Goal: Information Seeking & Learning: Learn about a topic

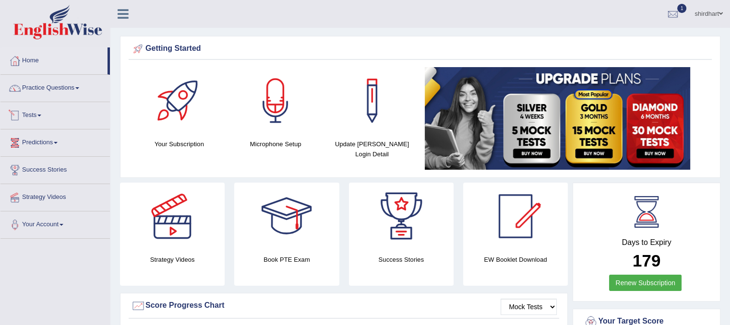
click at [29, 116] on link "Tests" at bounding box center [54, 114] width 109 height 24
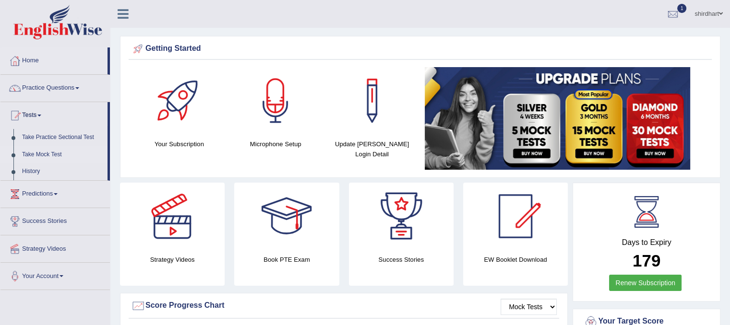
click at [44, 157] on link "Take Mock Test" at bounding box center [63, 154] width 90 height 17
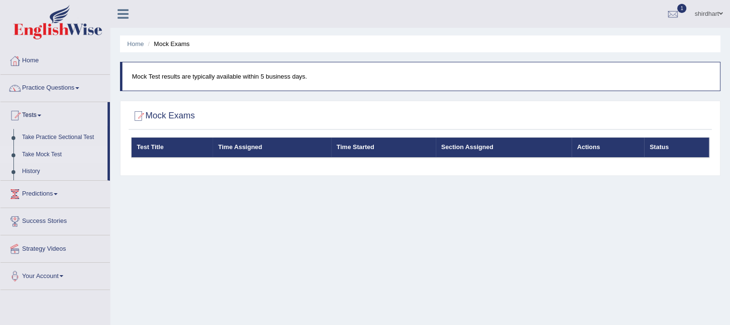
click at [329, 204] on div "Home Mock Exams Mock Test results are typically available within 5 business day…" at bounding box center [419, 240] width 619 height 480
drag, startPoint x: 329, startPoint y: 204, endPoint x: 274, endPoint y: 248, distance: 69.6
click at [274, 248] on div "Home Mock Exams Mock Test results are typically available within 5 business day…" at bounding box center [419, 240] width 619 height 480
click at [472, 154] on th "Section Assigned" at bounding box center [504, 148] width 136 height 20
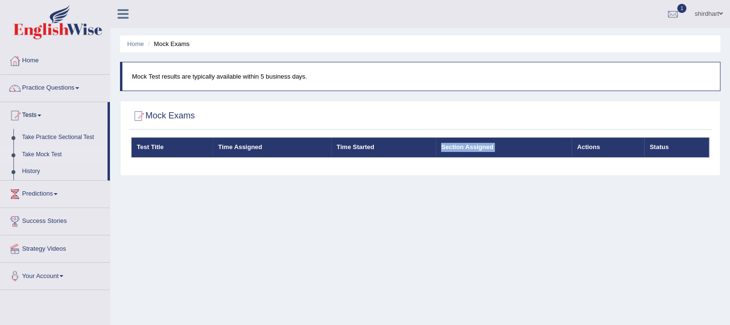
click at [472, 154] on th "Section Assigned" at bounding box center [504, 148] width 136 height 20
click at [671, 13] on div at bounding box center [673, 14] width 14 height 14
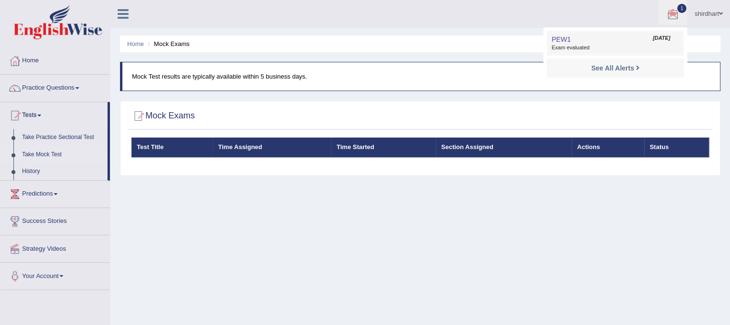
click at [640, 35] on link "PEW1 Oct 3, 2025 Exam evaluated" at bounding box center [615, 43] width 132 height 20
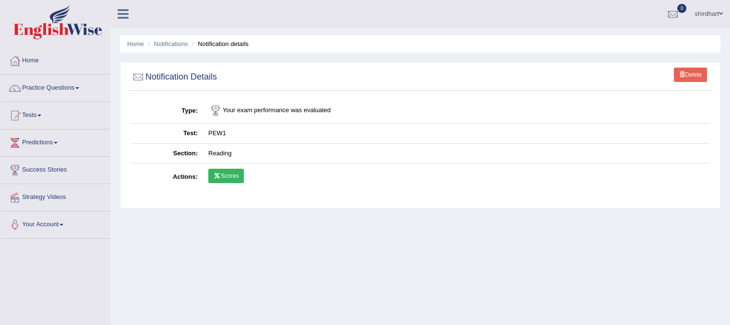
click at [220, 179] on link "Scores" at bounding box center [226, 176] width 36 height 14
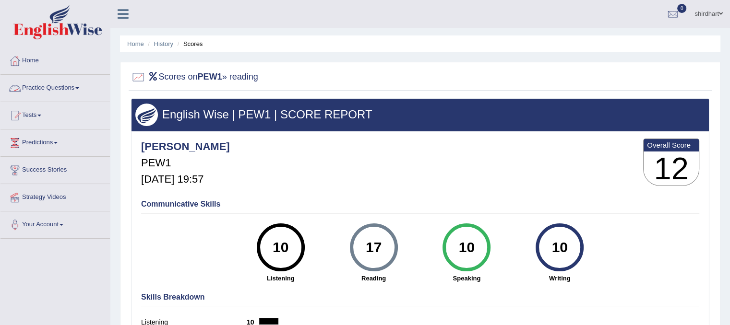
click at [58, 83] on link "Practice Questions" at bounding box center [54, 87] width 109 height 24
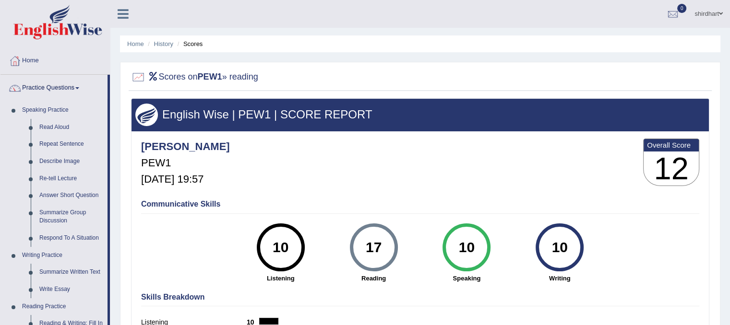
click at [325, 179] on div "Shirdhart PEW1 Oct 3, 2025, 19:57 Overall Score 12" at bounding box center [420, 164] width 563 height 57
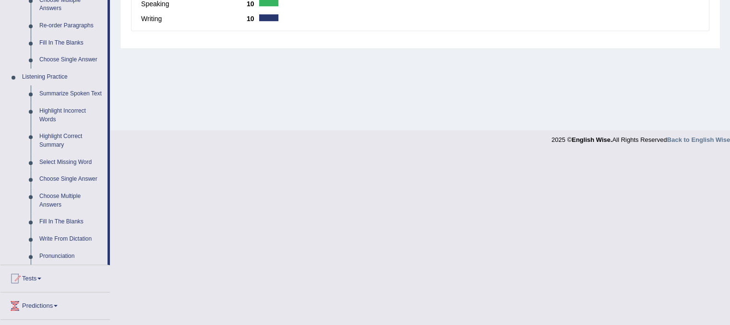
scroll to position [349, 0]
click at [82, 95] on link "Summarize Spoken Text" at bounding box center [71, 93] width 72 height 17
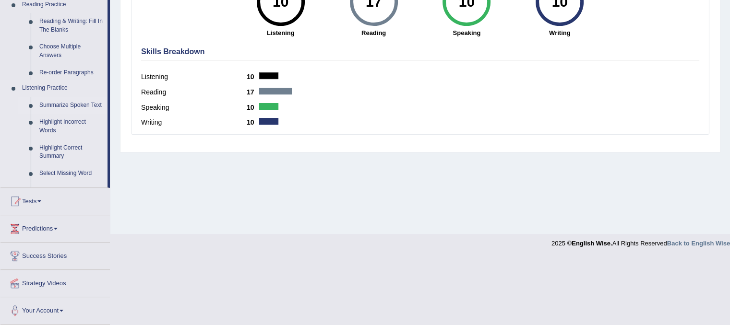
scroll to position [178, 0]
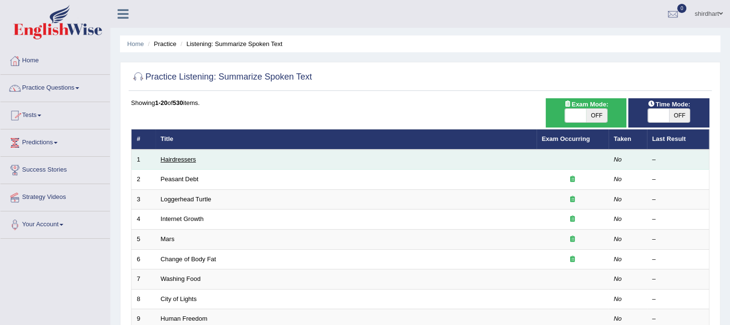
click at [185, 162] on link "Hairdressers" at bounding box center [179, 159] width 36 height 7
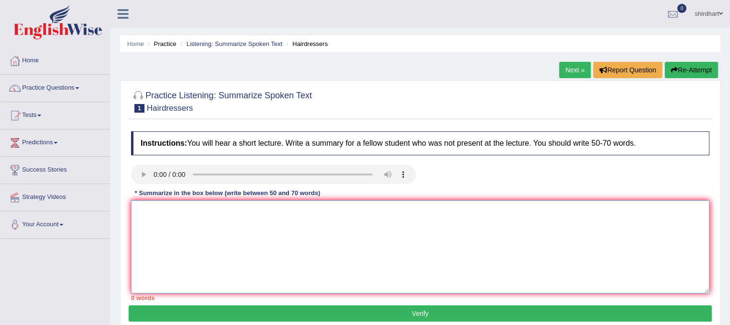
click at [182, 223] on textarea at bounding box center [420, 247] width 578 height 93
type textarea "t"
type textarea "The leture was based on hair dresser. The spearker first point were about"
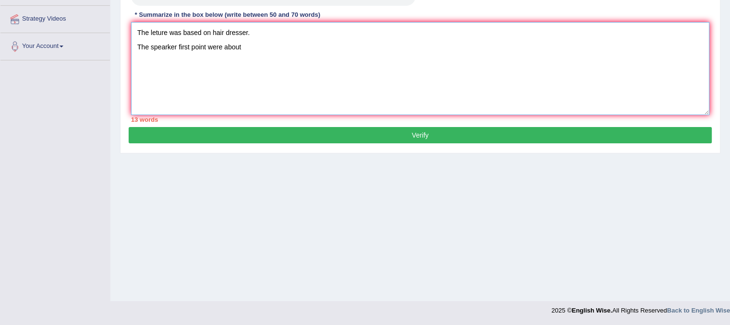
click at [251, 50] on textarea "The leture was based on hair dresser. The spearker first point were about" at bounding box center [420, 68] width 578 height 93
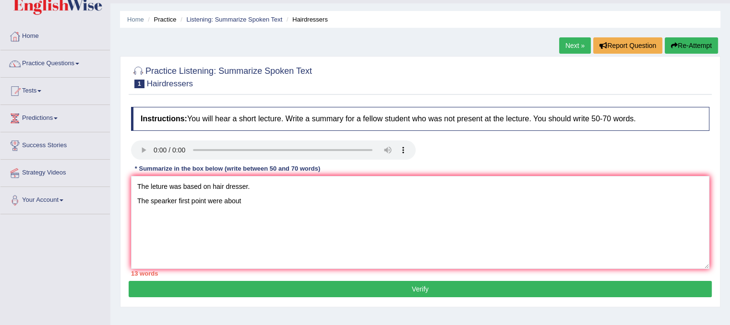
scroll to position [28, 0]
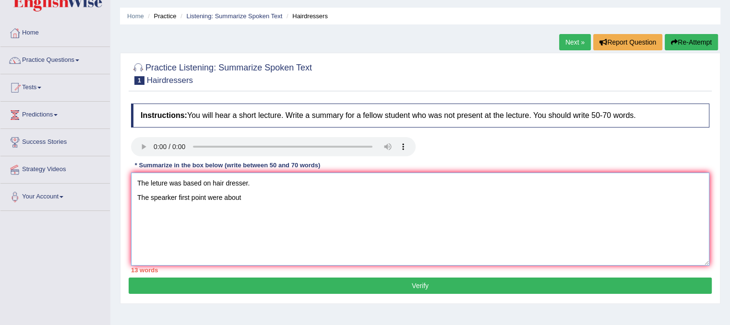
click at [328, 179] on textarea "The leture was based on hair dresser. The spearker first point were about" at bounding box center [420, 219] width 578 height 93
click at [246, 201] on textarea "The leture was based on hair dresser. The spearker first point were about" at bounding box center [420, 219] width 578 height 93
click at [421, 192] on textarea "The leture was based on hair dresser. The spearker first point were about playi…" at bounding box center [420, 219] width 578 height 93
click at [468, 201] on textarea "The leture was based on hair dresser. The spearker first point were about playi…" at bounding box center [420, 219] width 578 height 93
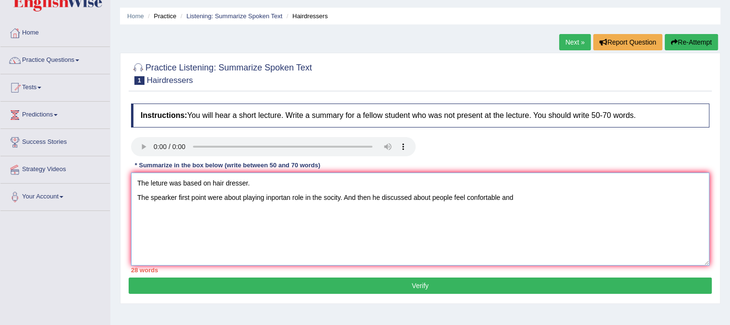
click at [520, 194] on textarea "The leture was based on hair dresser. The spearker first point were about playi…" at bounding box center [420, 219] width 578 height 93
click at [567, 201] on textarea "The leture was based on hair dresser. The spearker first point were about playi…" at bounding box center [420, 219] width 578 height 93
click at [654, 199] on textarea "The leture was based on hair dresser. The spearker first point were about playi…" at bounding box center [420, 219] width 578 height 93
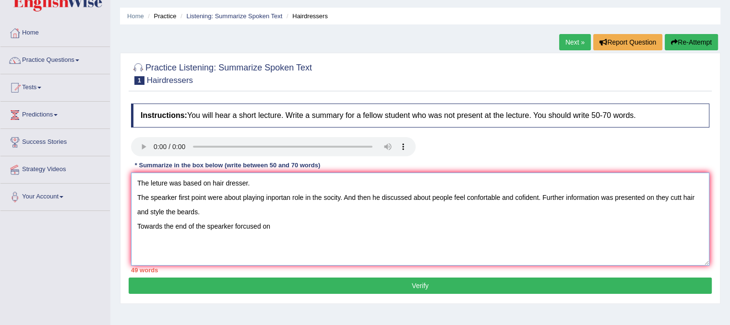
click at [274, 227] on textarea "The leture was based on hair dresser. The spearker first point were about playi…" at bounding box center [420, 219] width 578 height 93
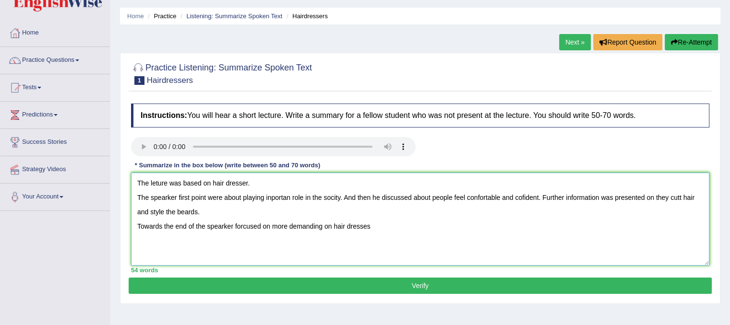
click at [395, 224] on textarea "The leture was based on hair dresser. The spearker first point were about playi…" at bounding box center [420, 219] width 578 height 93
click at [399, 223] on textarea "The leture was based on hair dresser. The spearker first point were about playi…" at bounding box center [420, 219] width 578 height 93
click at [408, 229] on textarea "The leture was based on hair dresser. The spearker first point were about playi…" at bounding box center [420, 219] width 578 height 93
click at [459, 234] on textarea "The leture was based on hair dresser. The spearker first point were about playi…" at bounding box center [420, 219] width 578 height 93
type textarea "The leture was based on hair dresser. The spearker first point were about playi…"
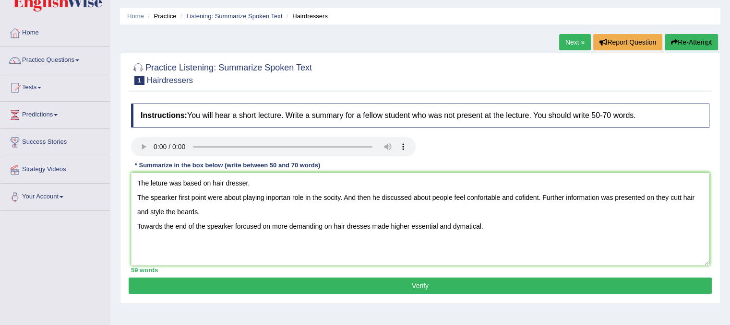
click at [498, 285] on button "Verify" at bounding box center [420, 286] width 583 height 16
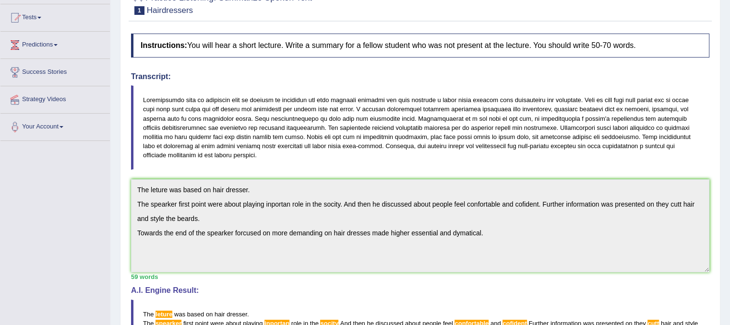
scroll to position [85, 0]
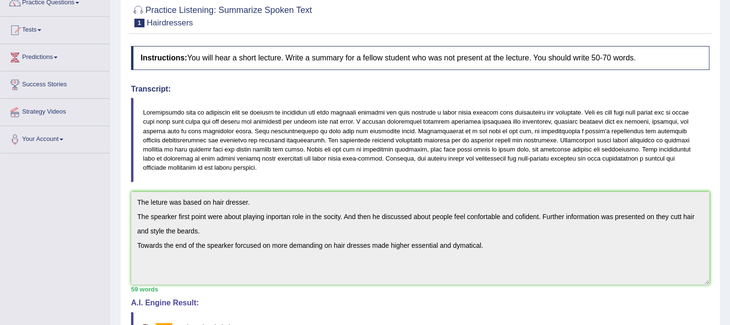
click at [142, 109] on blockquote at bounding box center [420, 140] width 578 height 84
drag, startPoint x: 144, startPoint y: 119, endPoint x: 233, endPoint y: 151, distance: 93.6
click at [233, 151] on blockquote at bounding box center [420, 140] width 578 height 84
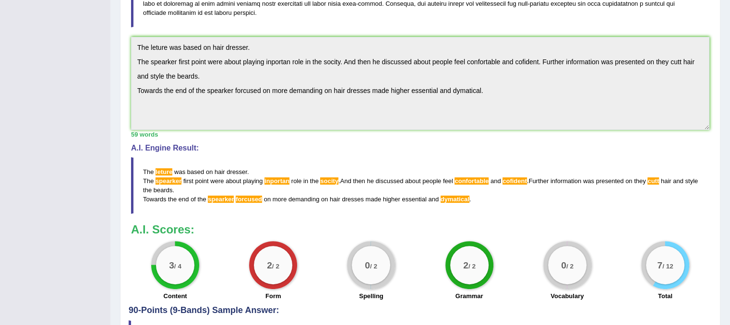
scroll to position [241, 0]
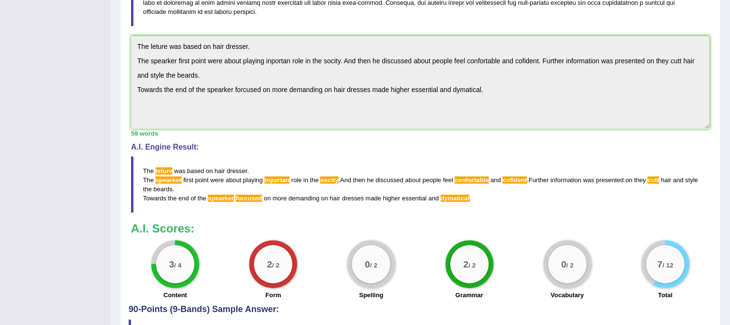
click at [162, 167] on span "leture" at bounding box center [163, 170] width 17 height 7
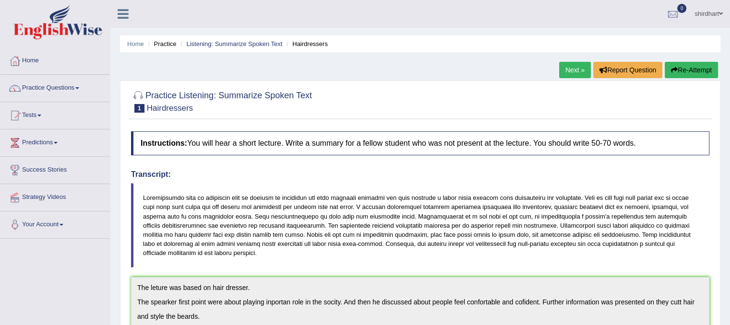
click at [693, 68] on button "Re-Attempt" at bounding box center [691, 70] width 53 height 16
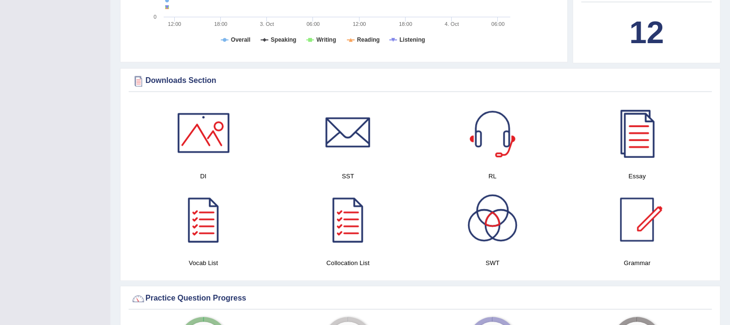
scroll to position [422, 0]
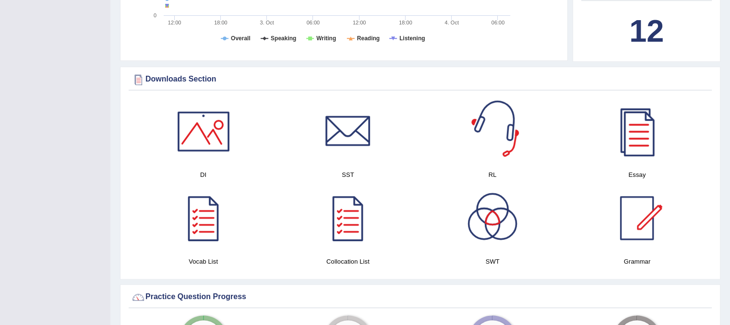
click at [488, 126] on div at bounding box center [492, 131] width 67 height 67
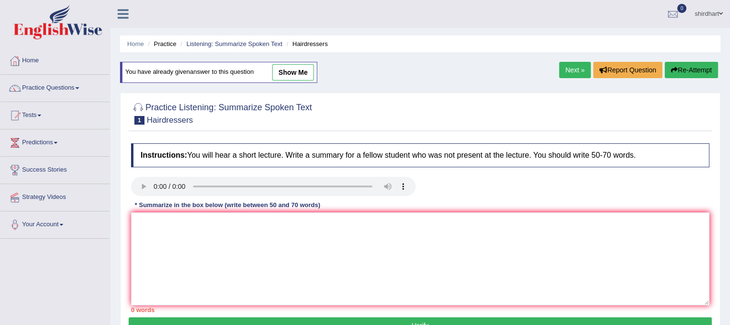
click at [541, 186] on div at bounding box center [420, 188] width 588 height 22
click at [158, 221] on textarea at bounding box center [420, 259] width 578 height 93
click at [300, 249] on textarea at bounding box center [420, 259] width 578 height 93
type textarea "The lecture was based on hair dresser. The sperker first point were about"
click at [361, 223] on textarea "The lecture was based on hair dresser. The sperker first point were about" at bounding box center [420, 259] width 578 height 93
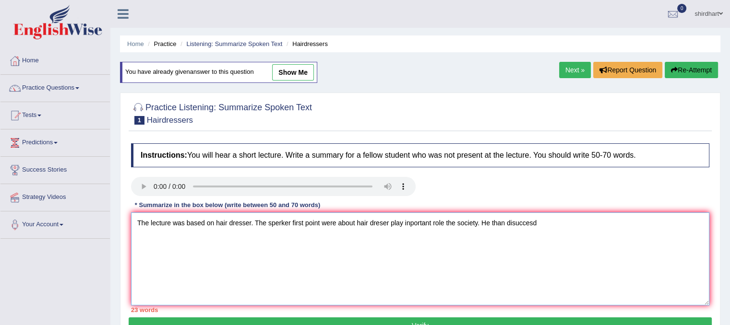
click at [559, 220] on textarea "The lecture was based on hair dresser. The sperker first point were about hair …" at bounding box center [420, 259] width 578 height 93
click at [269, 256] on textarea "The lecture was based on hair dresser. The sperker first point were about hair …" at bounding box center [420, 259] width 578 height 93
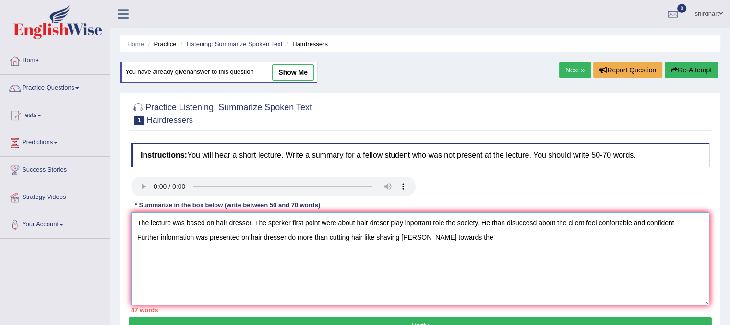
click at [389, 235] on textarea "The lecture was based on hair dresser. The sperker first point were about hair …" at bounding box center [420, 259] width 578 height 93
click at [422, 237] on textarea "The lecture was based on hair dresser. The sperker first point were about hair …" at bounding box center [420, 259] width 578 height 93
click at [463, 229] on textarea "The lecture was based on hair dresser. The sperker first point were about hair …" at bounding box center [420, 259] width 578 height 93
click at [461, 246] on textarea "The lecture was based on hair dresser. The sperker first point were about hair …" at bounding box center [420, 259] width 578 height 93
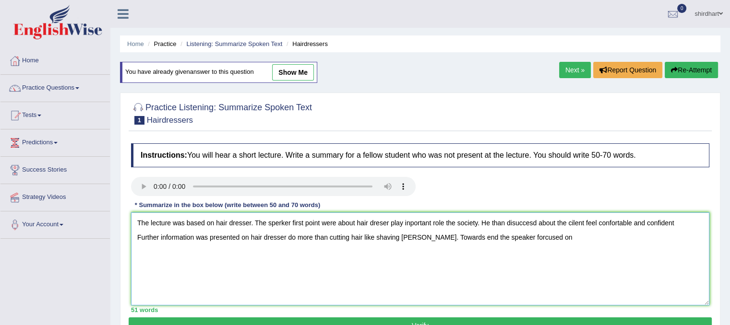
click at [595, 268] on textarea "The lecture was based on hair dresser. The sperker first point were about hair …" at bounding box center [420, 259] width 578 height 93
click at [622, 240] on textarea "The lecture was based on hair dresser. The sperker first point were about hair …" at bounding box center [420, 259] width 578 height 93
click at [642, 221] on textarea "The lecture was based on hair dresser. The sperker first point were about hair …" at bounding box center [420, 259] width 578 height 93
click at [628, 236] on textarea "The lecture was based on hair dresser. The sperker first point were about hair …" at bounding box center [420, 259] width 578 height 93
click at [545, 238] on textarea "The lecture was based on hair dresser. The sperker first point were about hair …" at bounding box center [420, 259] width 578 height 93
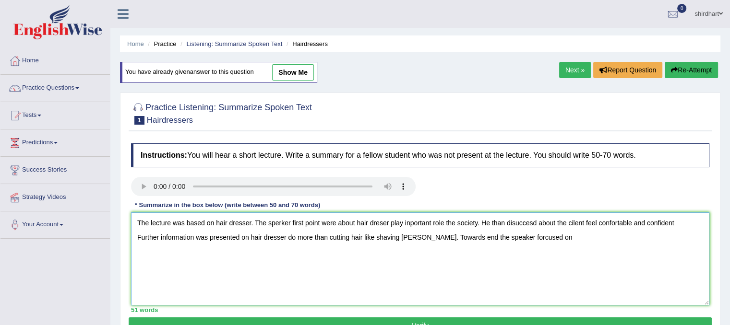
click at [549, 249] on textarea "The lecture was based on hair dresser. The sperker first point were about hair …" at bounding box center [420, 259] width 578 height 93
click at [683, 250] on textarea "The lecture was based on hair dresser. The sperker first point were about hair …" at bounding box center [420, 259] width 578 height 93
click at [345, 226] on textarea "The lecture was based on hair dresser. The sperker first point were about hair …" at bounding box center [420, 259] width 578 height 93
click at [684, 242] on textarea "The lecture was based on hair dresser. The sperker first point were about hair …" at bounding box center [420, 259] width 578 height 93
paste textarea "essentials"
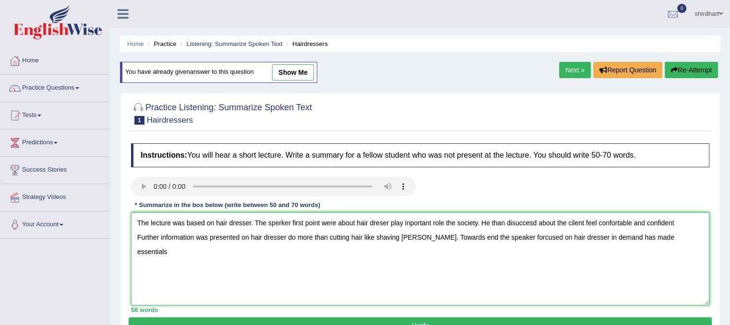
click at [675, 237] on textarea "The lecture was based on hair dresser. The sperker first point were about hair …" at bounding box center [420, 259] width 578 height 93
click at [665, 234] on textarea "The lecture was based on hair dresser. The sperker first point were about hair …" at bounding box center [420, 259] width 578 height 93
click at [703, 242] on textarea "The lecture was based on hair dresser. The sperker first point were about hair …" at bounding box center [420, 259] width 578 height 93
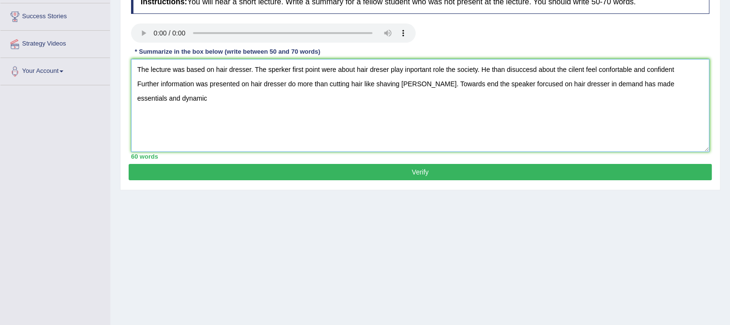
scroll to position [156, 0]
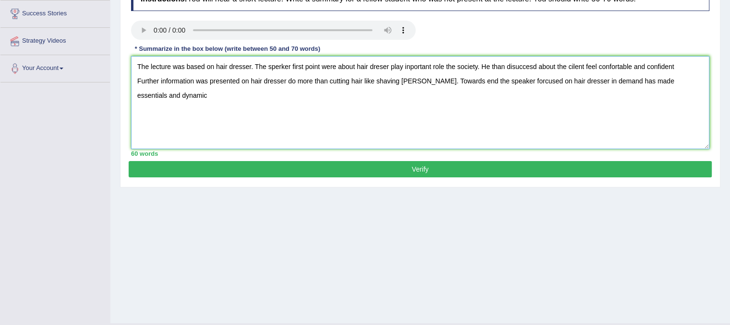
type textarea "The lecture was based on hair dresser. The sperker first point were about hair …"
click at [664, 166] on button "Verify" at bounding box center [420, 169] width 583 height 16
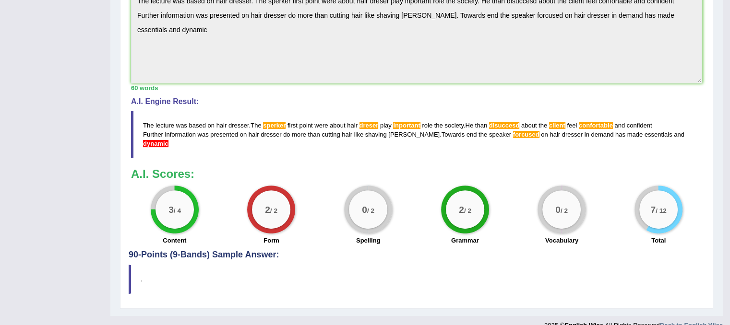
scroll to position [296, 0]
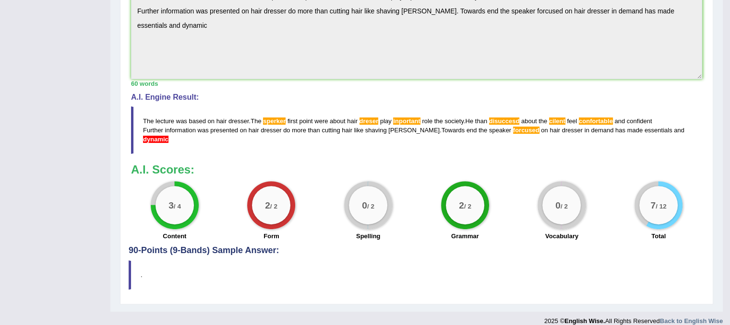
click at [239, 241] on h4 "90-Points (9-Bands) Sample Answer:" at bounding box center [417, 44] width 576 height 422
click at [132, 273] on blockquote "." at bounding box center [417, 275] width 576 height 29
click at [130, 263] on blockquote "." at bounding box center [417, 275] width 576 height 29
click at [159, 244] on h4 "90-Points (9-Bands) Sample Answer:" at bounding box center [417, 44] width 576 height 422
click at [167, 237] on h4 "90-Points (9-Bands) Sample Answer:" at bounding box center [417, 44] width 576 height 422
